Goal: Complete application form

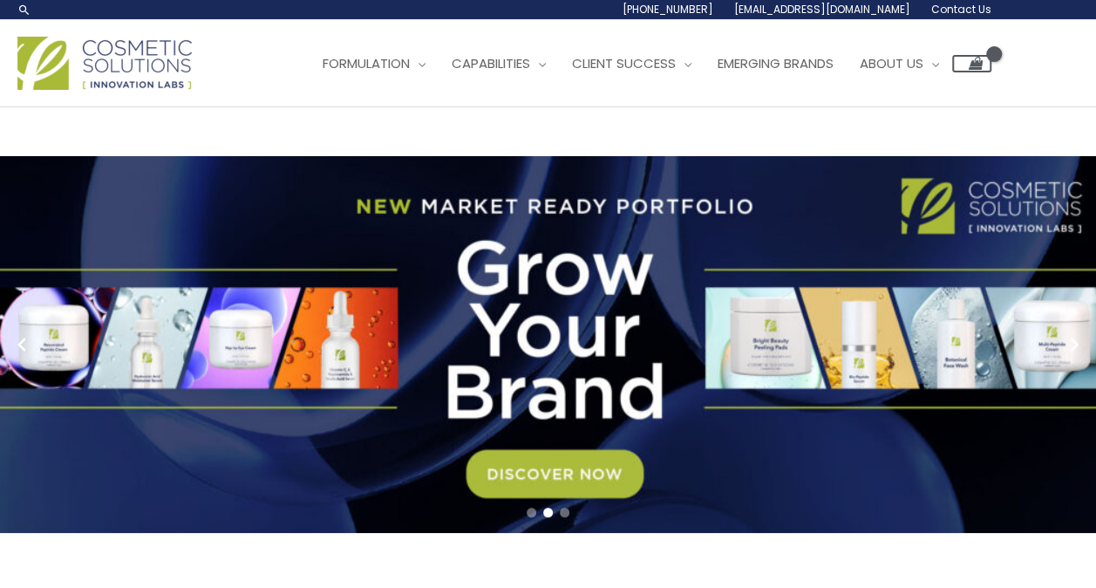
click at [0, 0] on span "Contact Us" at bounding box center [0, 0] width 0 height 0
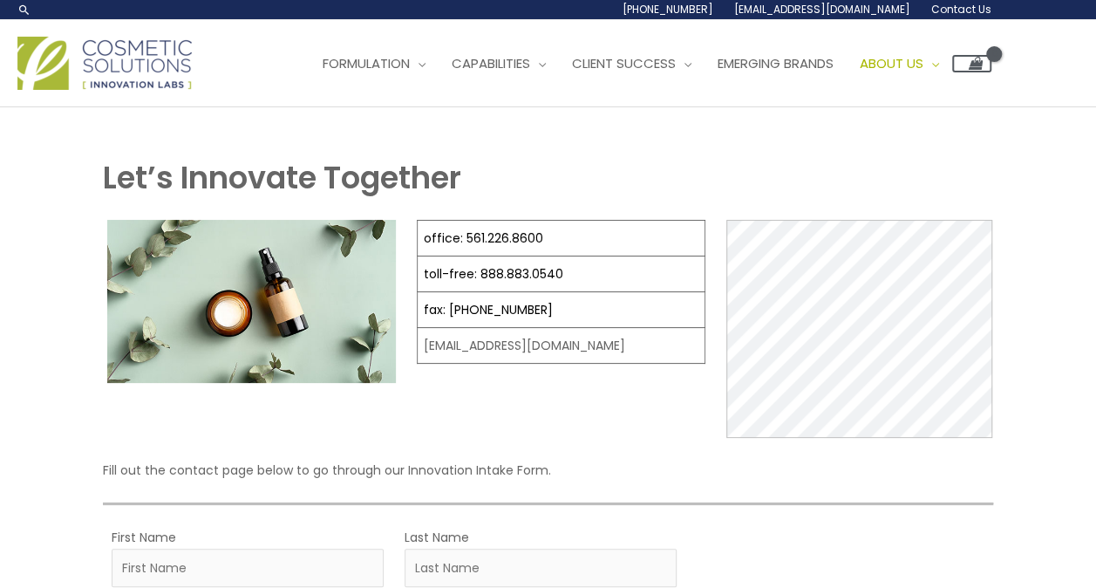
click at [0, 0] on span "Contact Us" at bounding box center [0, 0] width 0 height 0
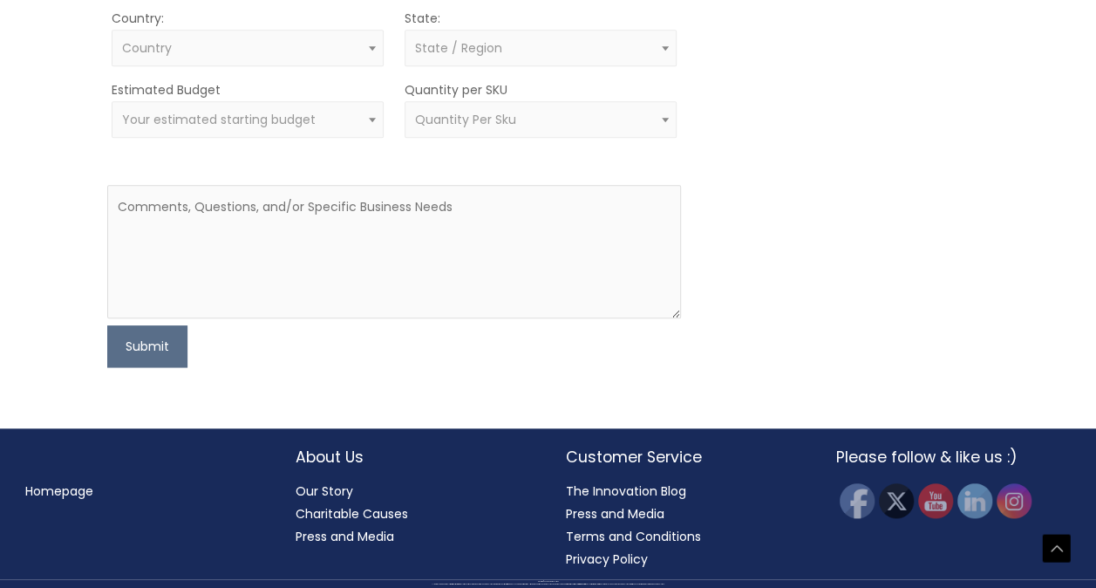
scroll to position [949, 0]
type input "[PERSON_NAME]"
type input "[EMAIL_ADDRESS][DOMAIN_NAME]"
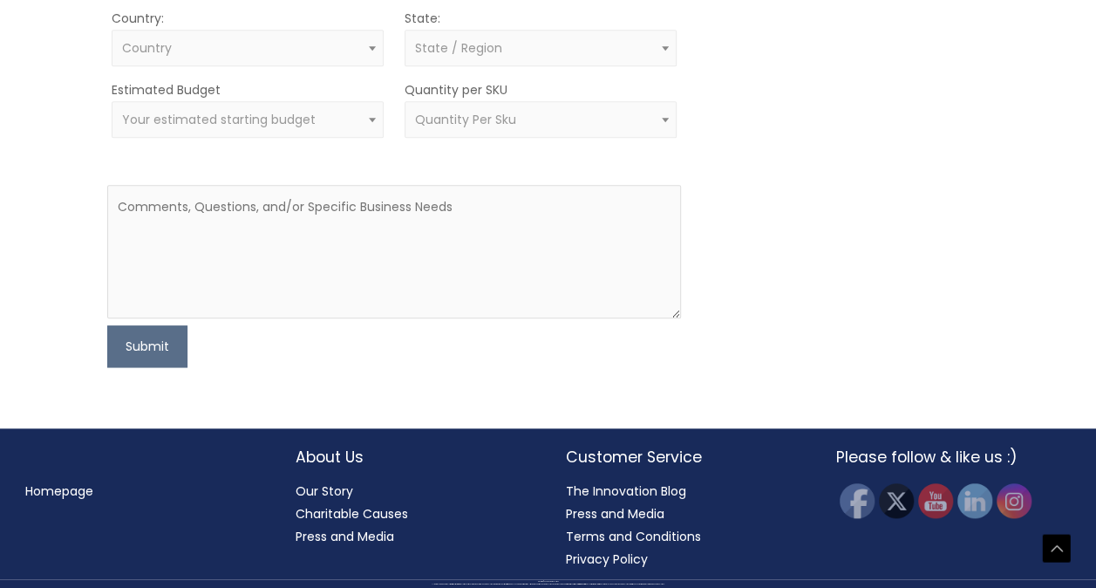
type input "8325808202"
type input "Suds For Your Buds LLC"
type input "[PERSON_NAME]"
click at [266, 57] on span "Country" at bounding box center [248, 48] width 252 height 17
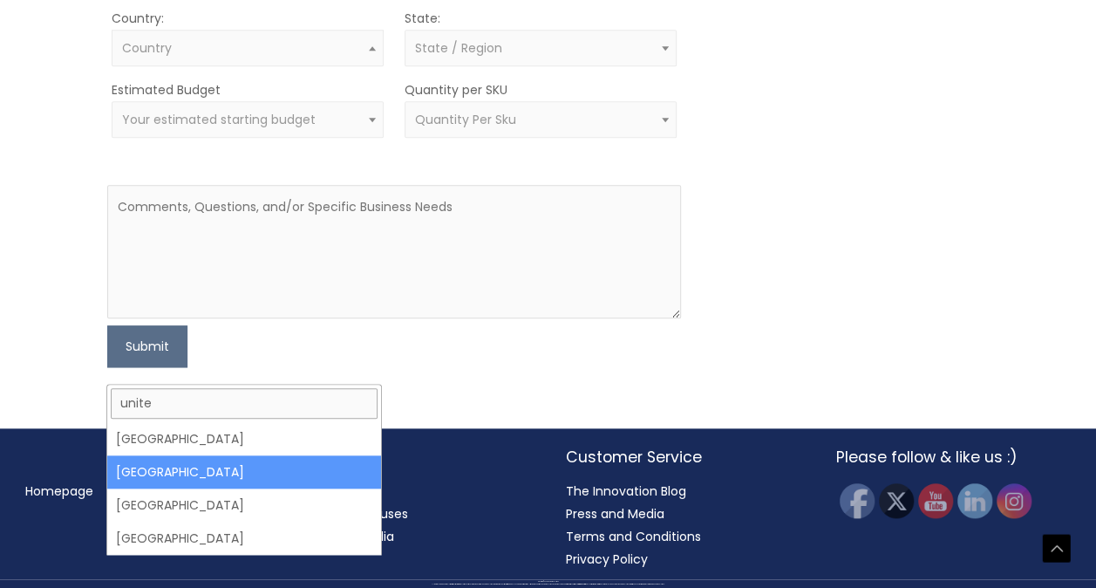
scroll to position [0, 0]
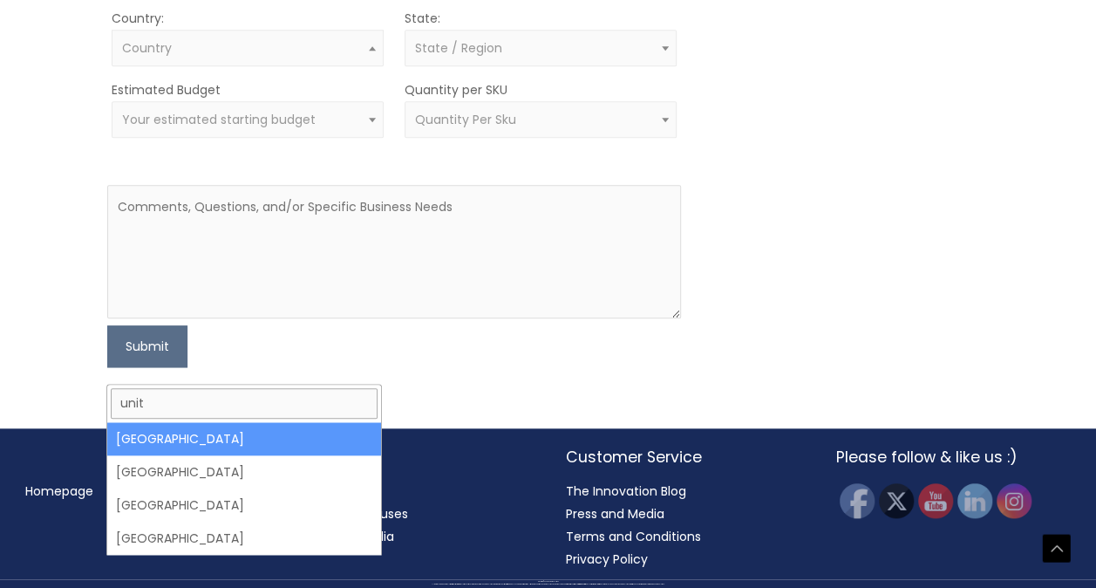
type input "unit"
select select "[GEOGRAPHIC_DATA]"
select select
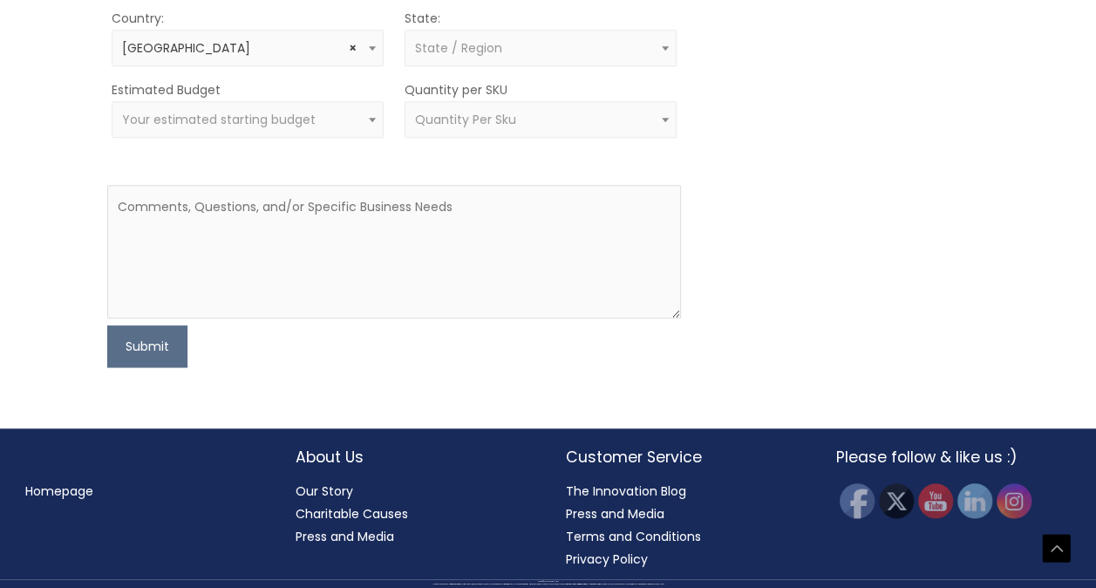
click at [467, 57] on span "State / Region" at bounding box center [458, 47] width 87 height 17
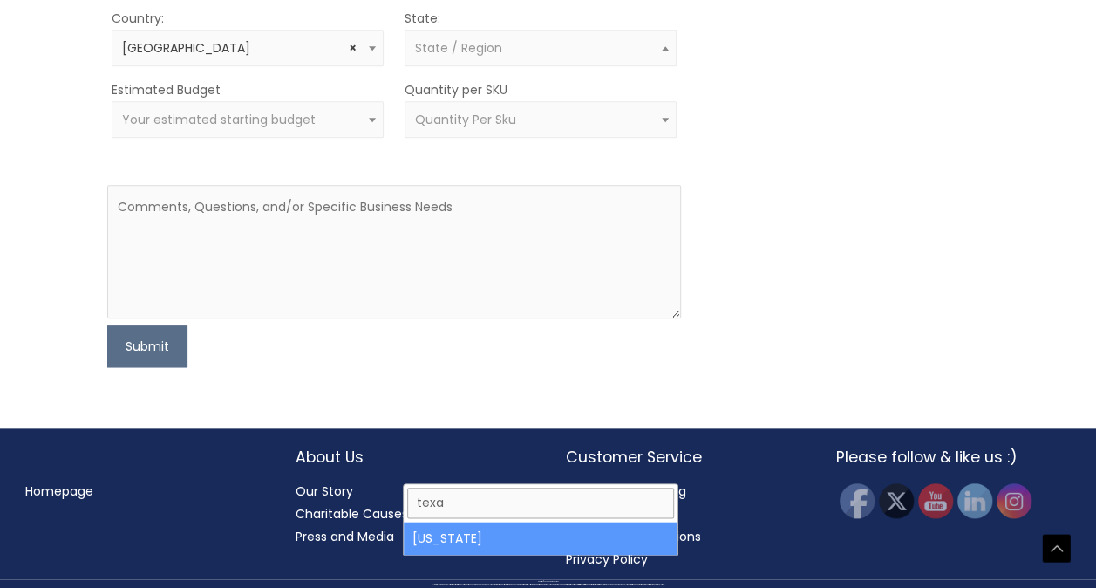
type input "[US_STATE]"
select select "[US_STATE]"
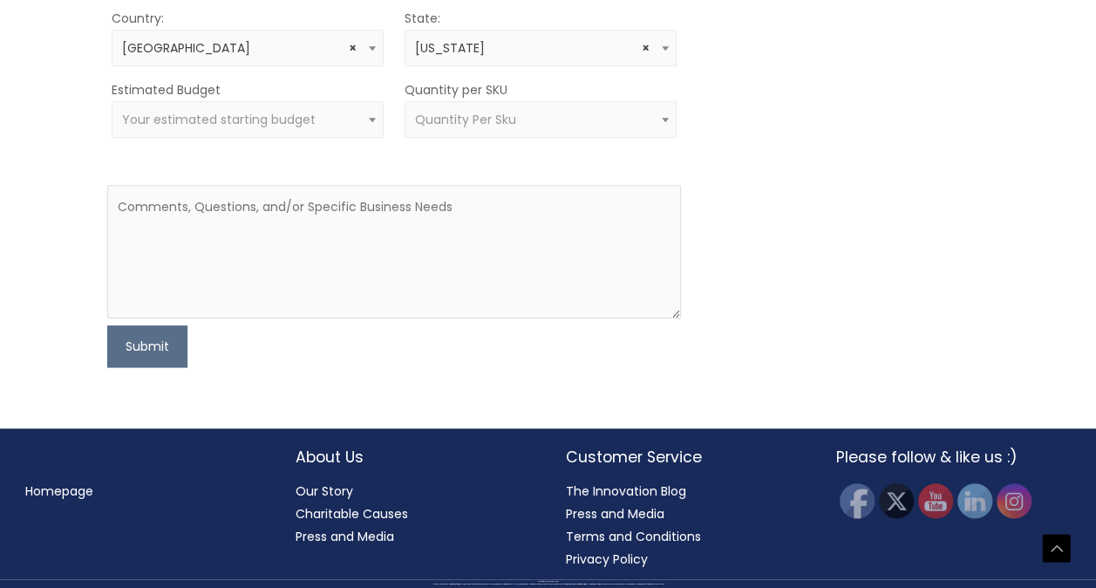
scroll to position [1006, 0]
drag, startPoint x: 420, startPoint y: 492, endPoint x: 289, endPoint y: 491, distance: 130.8
click at [289, 318] on textarea at bounding box center [394, 251] width 574 height 133
click at [313, 318] on textarea at bounding box center [394, 251] width 574 height 133
type textarea "N"
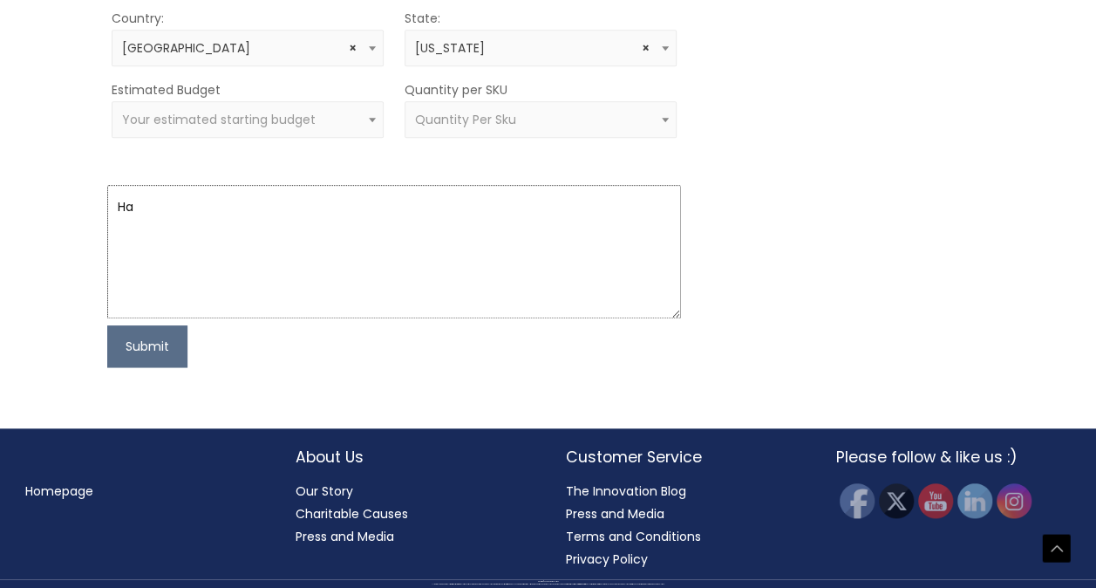
type textarea "H"
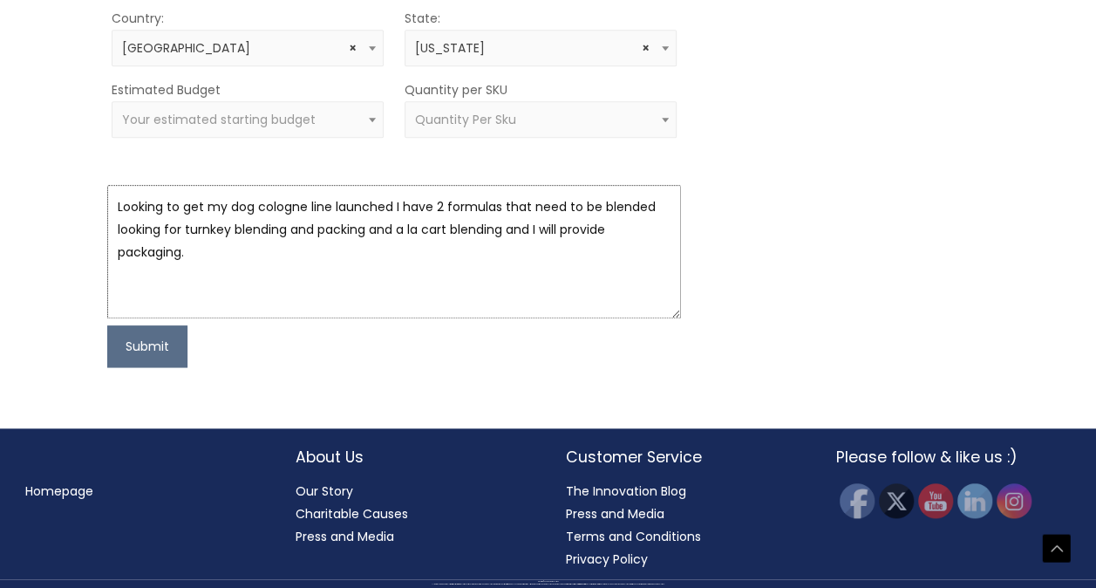
click at [360, 318] on textarea "Looking to get my dog cologne line launched I have 2 formulas that need to be b…" at bounding box center [394, 251] width 574 height 133
click at [221, 318] on textarea "Looking to get my dog cologne line launched I have 2 formulas that need to be b…" at bounding box center [394, 251] width 574 height 133
drag, startPoint x: 357, startPoint y: 410, endPoint x: 65, endPoint y: 360, distance: 296.3
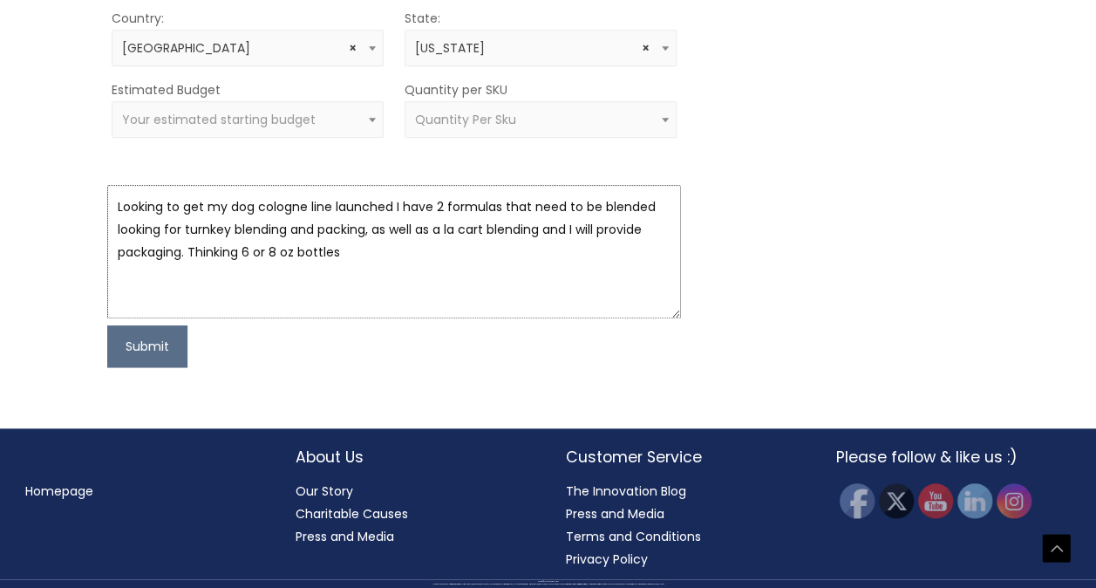
paste textarea "I'm preparing to launch a dog cologne line and currently have two fragrance for…"
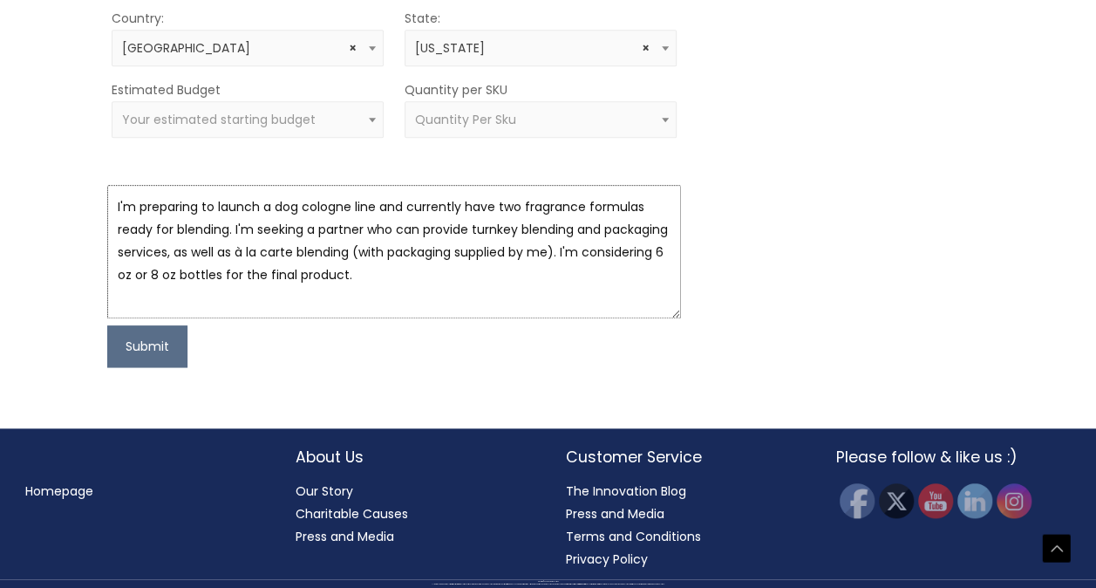
scroll to position [1227, 0]
type textarea "I'm preparing to launch a dog cologne line and currently have two fragrance for…"
click at [141, 367] on button "Submit" at bounding box center [147, 346] width 80 height 42
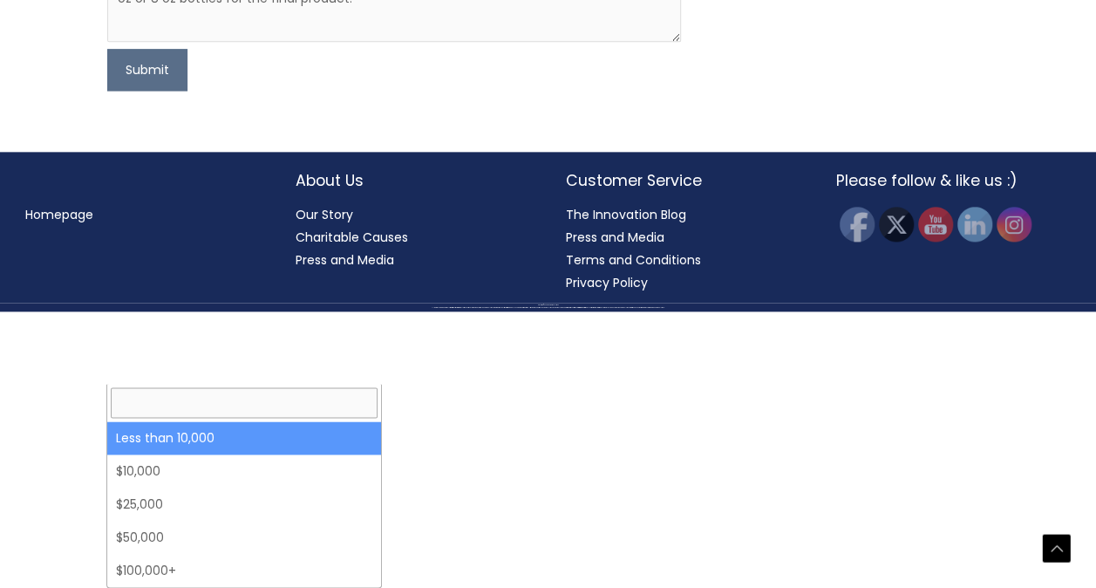
select select "-10000"
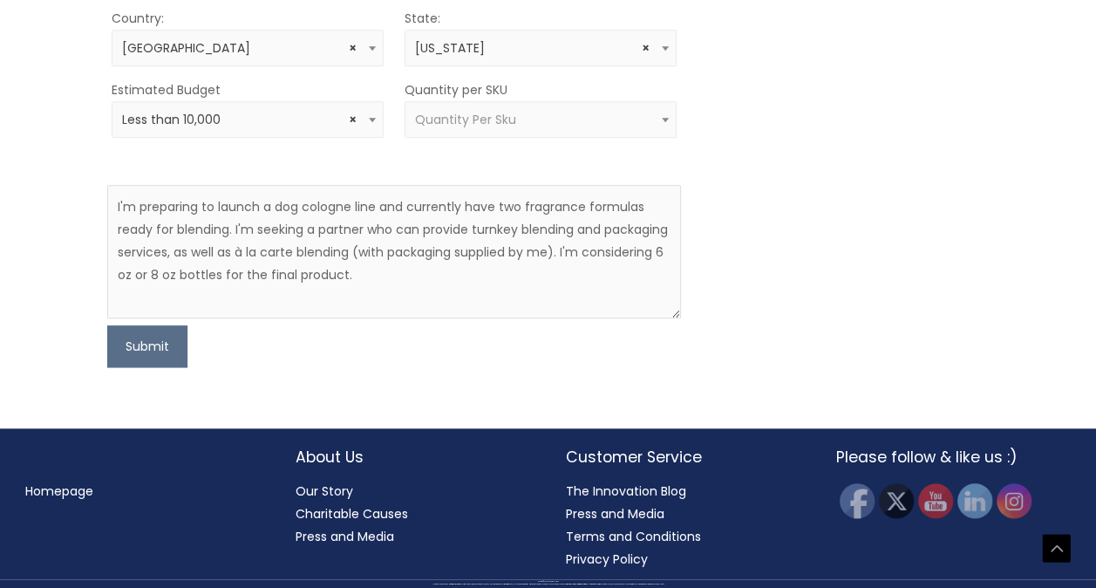
click at [495, 138] on span "Quantity Per Sku" at bounding box center [541, 119] width 272 height 37
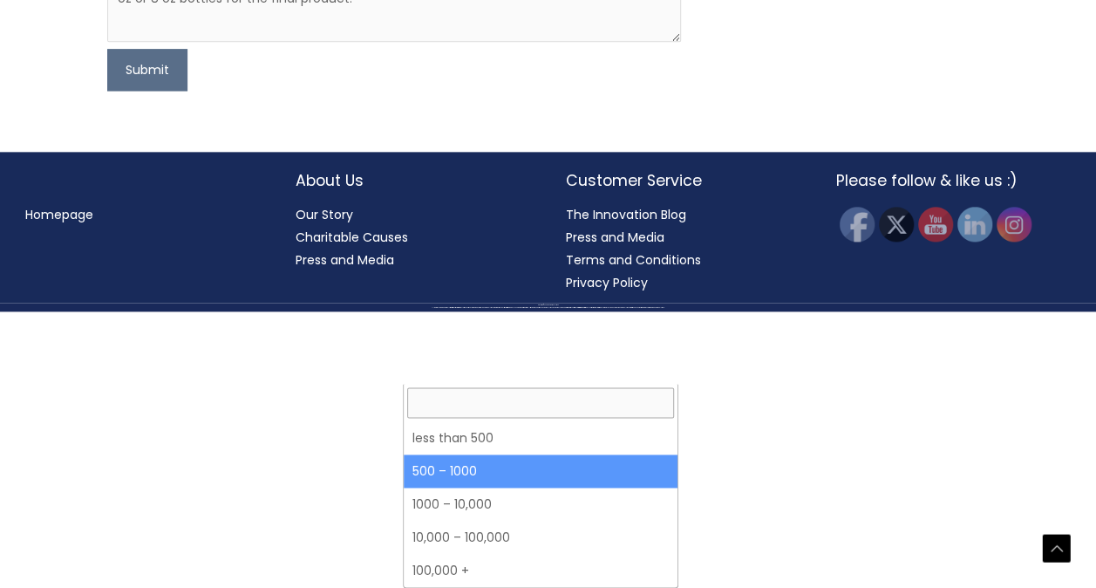
select select "8"
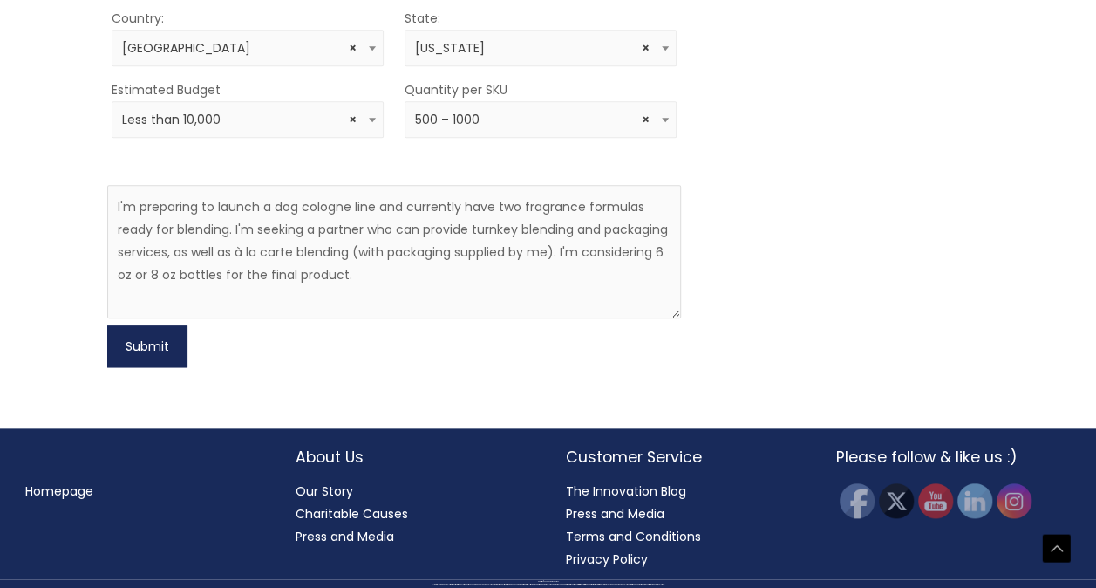
click at [159, 367] on button "Submit" at bounding box center [147, 346] width 80 height 42
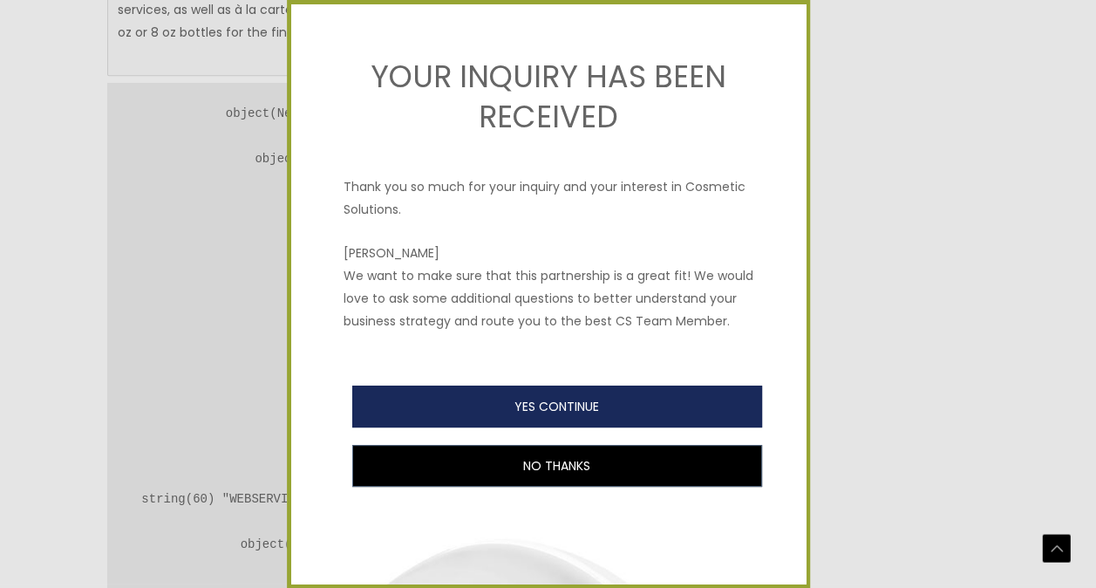
scroll to position [980, 0]
